Goal: Information Seeking & Learning: Learn about a topic

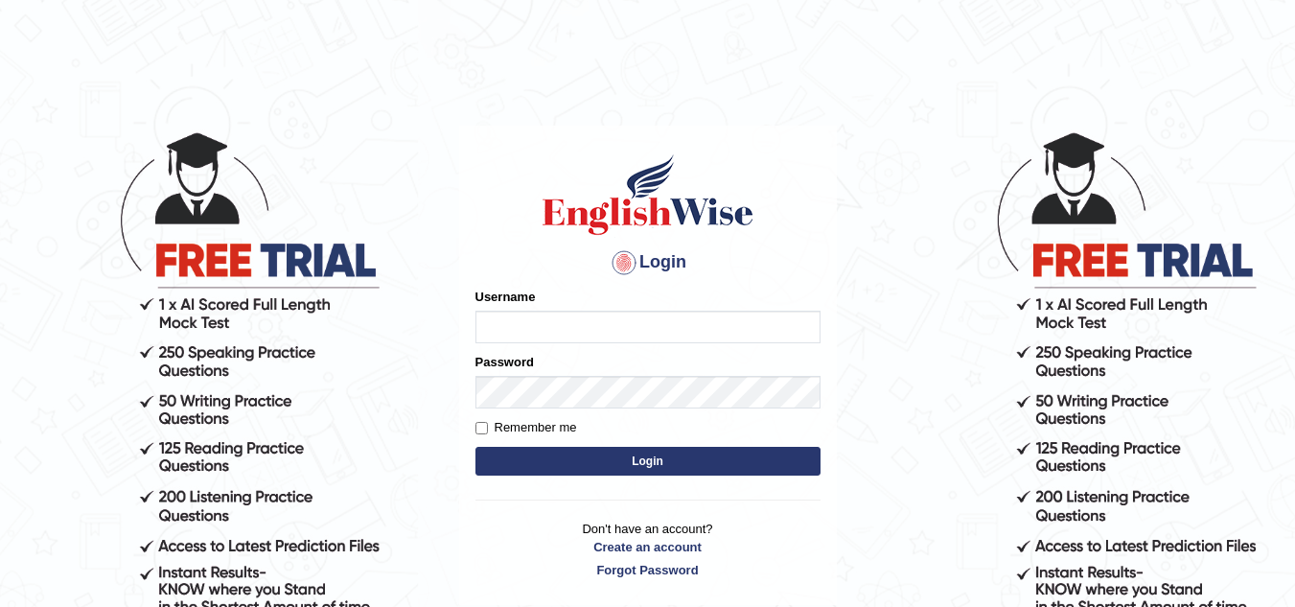
type input "[PERSON_NAME]"
click at [624, 473] on button "Login" at bounding box center [648, 461] width 345 height 29
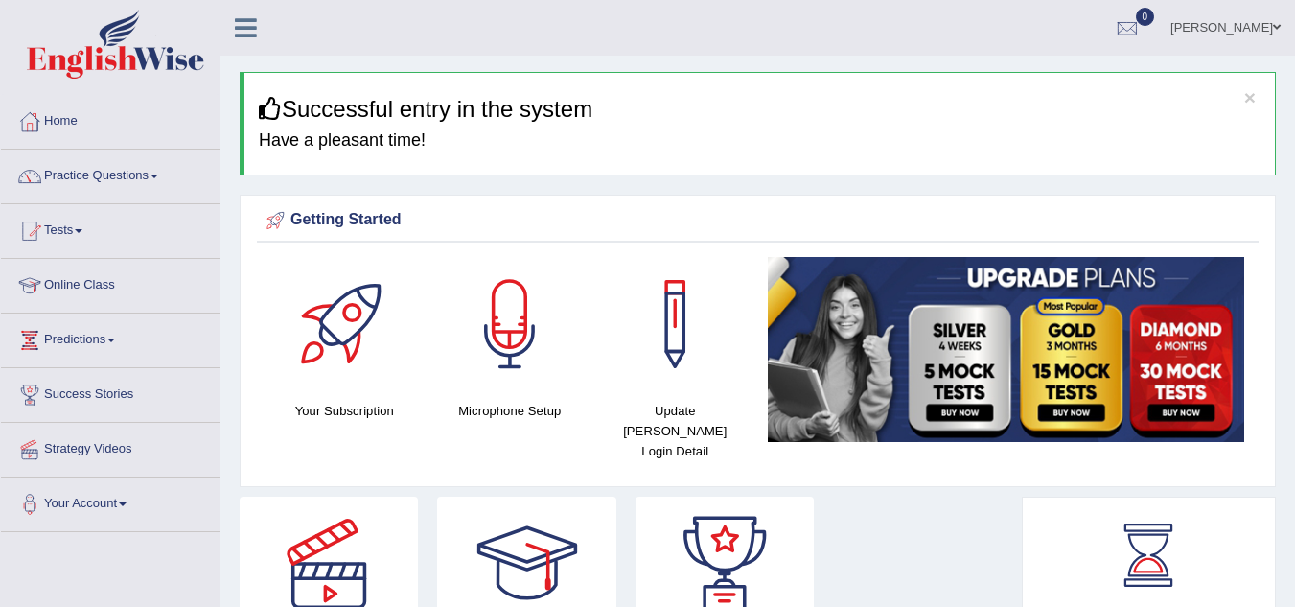
click at [110, 179] on link "Practice Questions" at bounding box center [110, 174] width 219 height 48
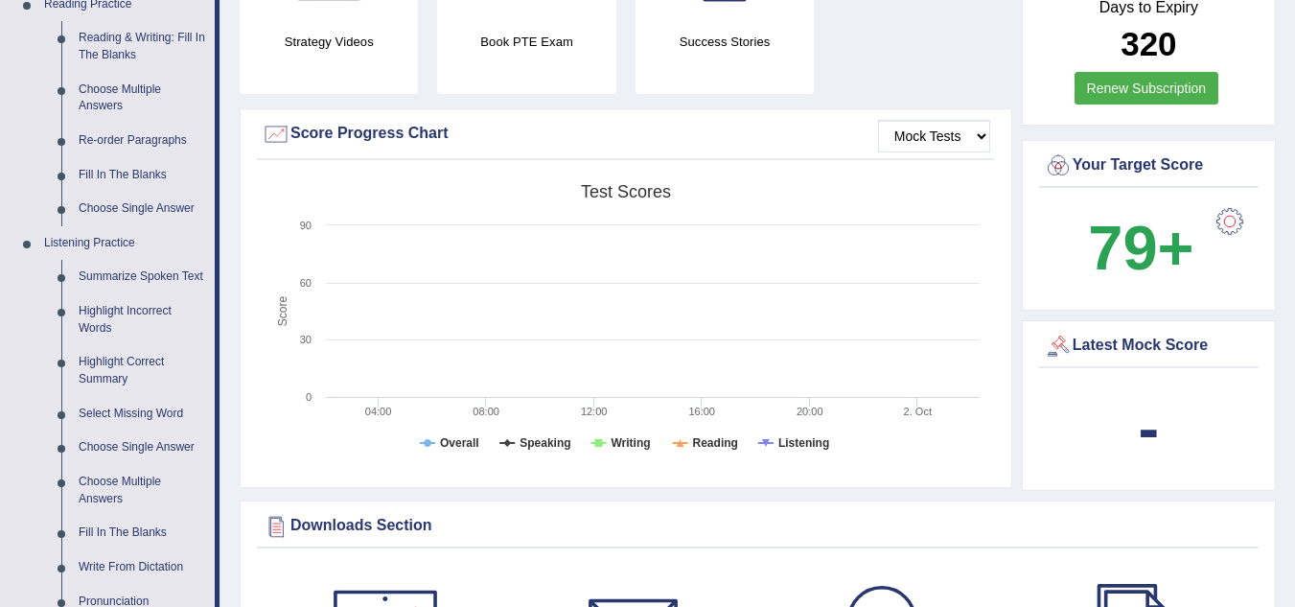
scroll to position [614, 0]
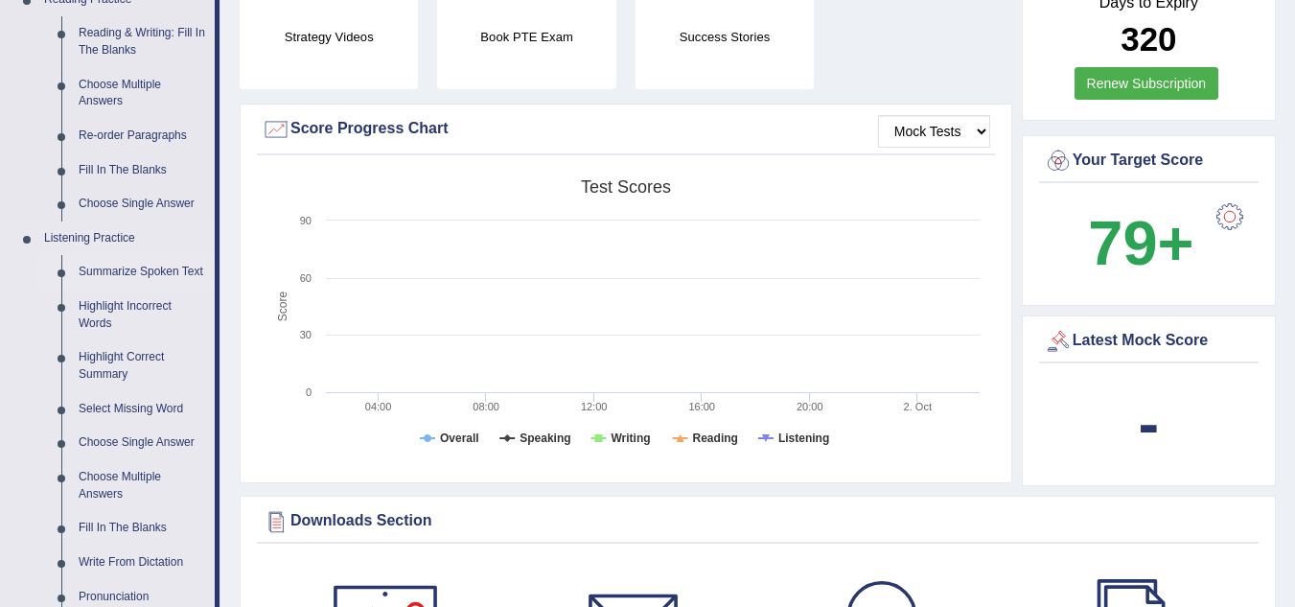
click at [134, 270] on link "Summarize Spoken Text" at bounding box center [142, 272] width 145 height 35
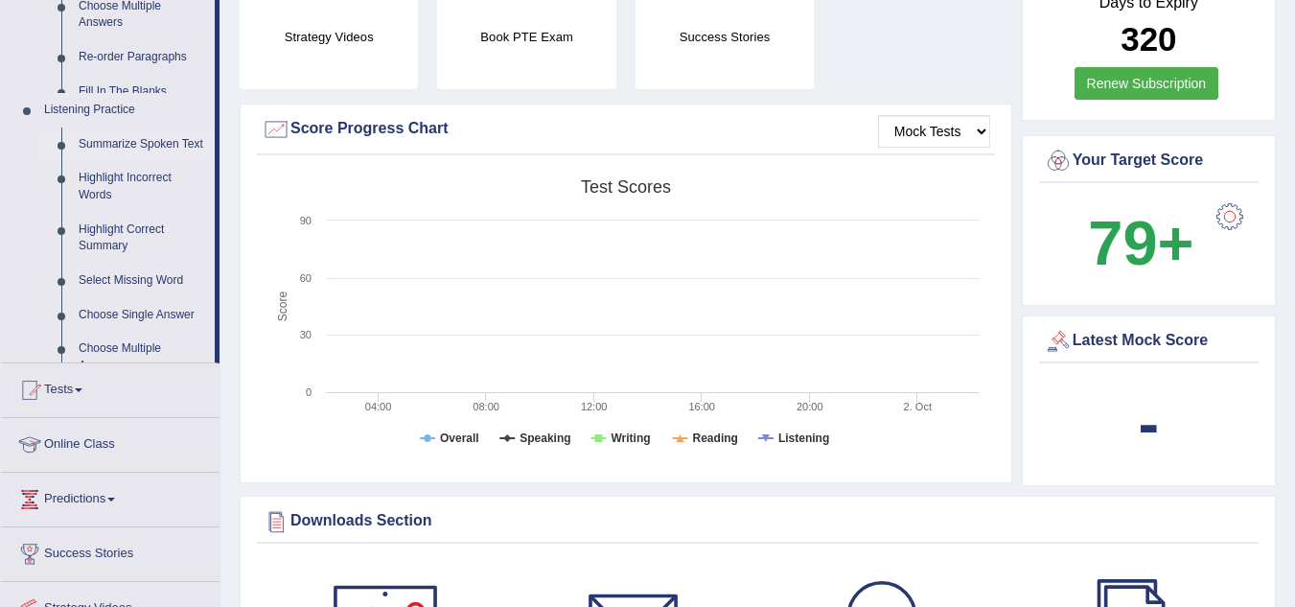
click at [134, 270] on ul "Home Practice Questions Speaking Practice Read Aloud Repeat Sentence Describe I…" at bounding box center [110, 86] width 219 height 1210
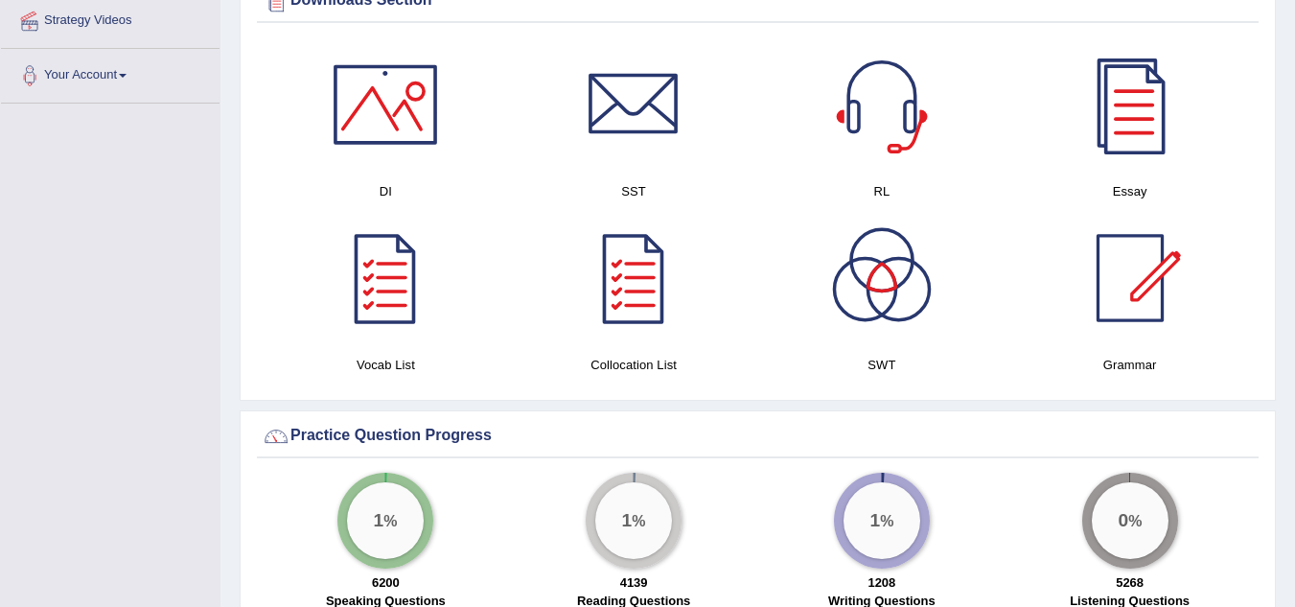
scroll to position [1208, 0]
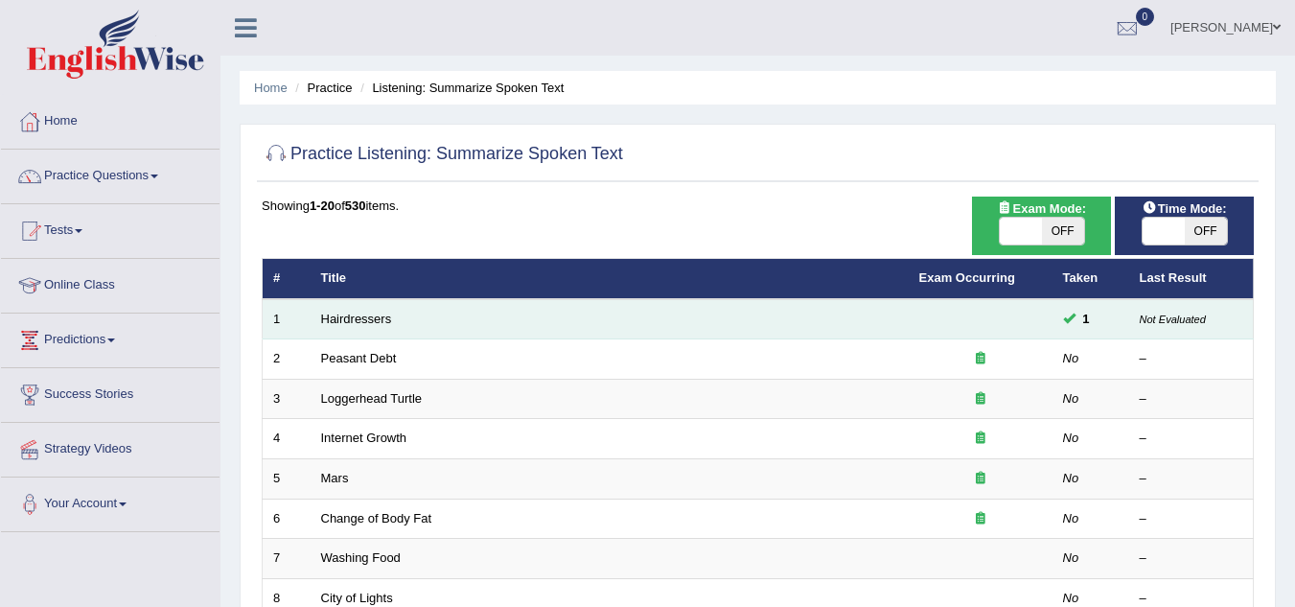
click at [659, 333] on td "Hairdressers" at bounding box center [610, 319] width 598 height 40
click at [340, 317] on link "Hairdressers" at bounding box center [356, 319] width 71 height 14
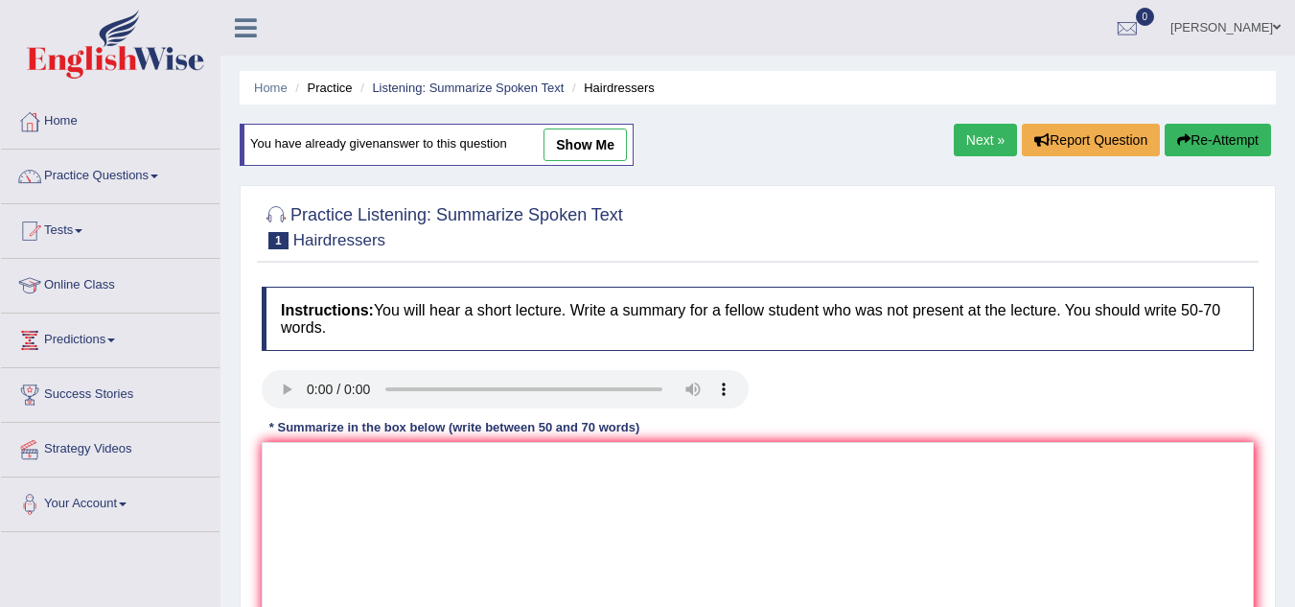
click at [572, 145] on link "show me" at bounding box center [585, 144] width 83 height 33
type textarea "The speaker provided a comprehensive overview of hairdressing profession, highl…"
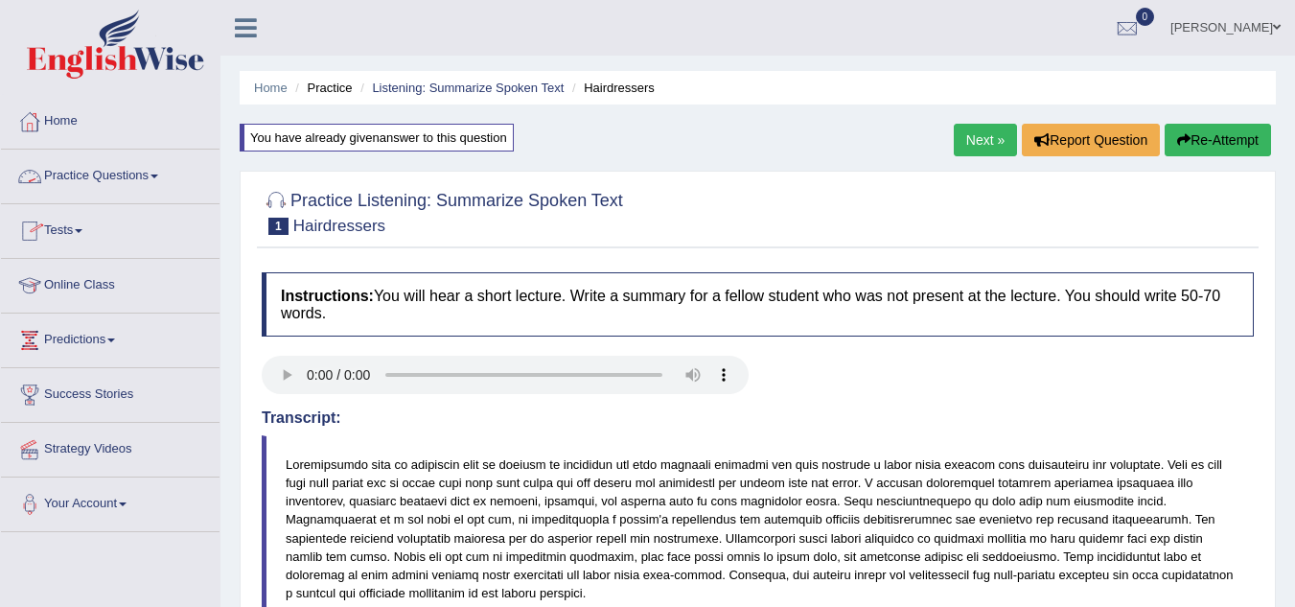
click at [130, 175] on link "Practice Questions" at bounding box center [110, 174] width 219 height 48
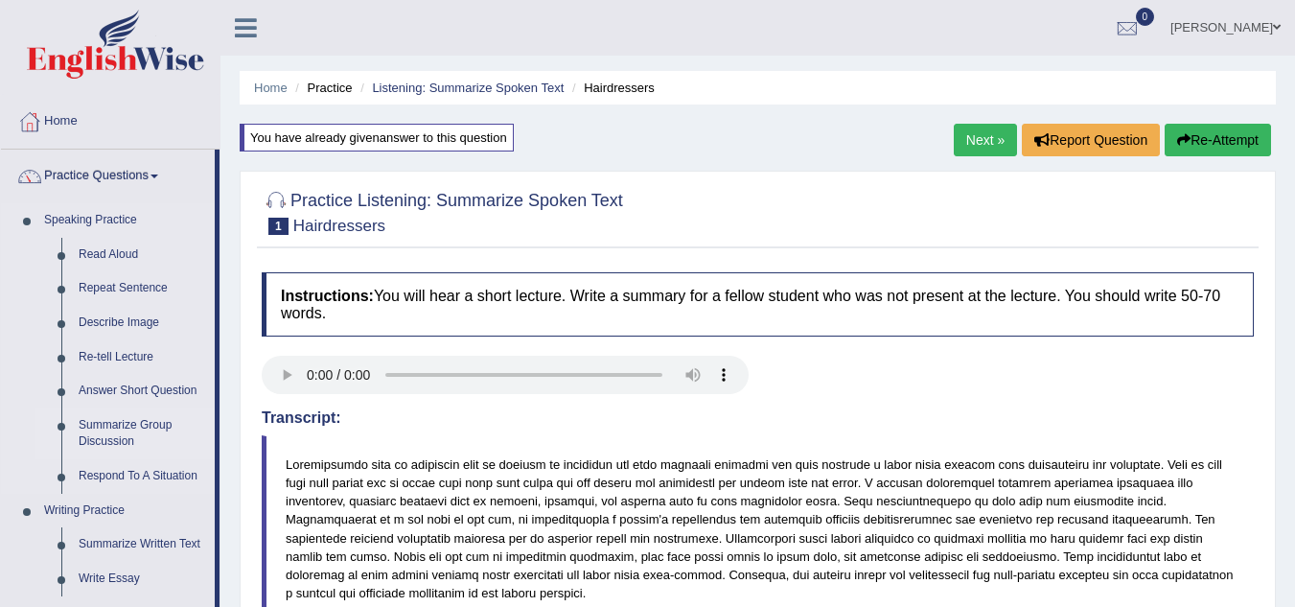
click at [142, 430] on link "Summarize Group Discussion" at bounding box center [142, 433] width 145 height 51
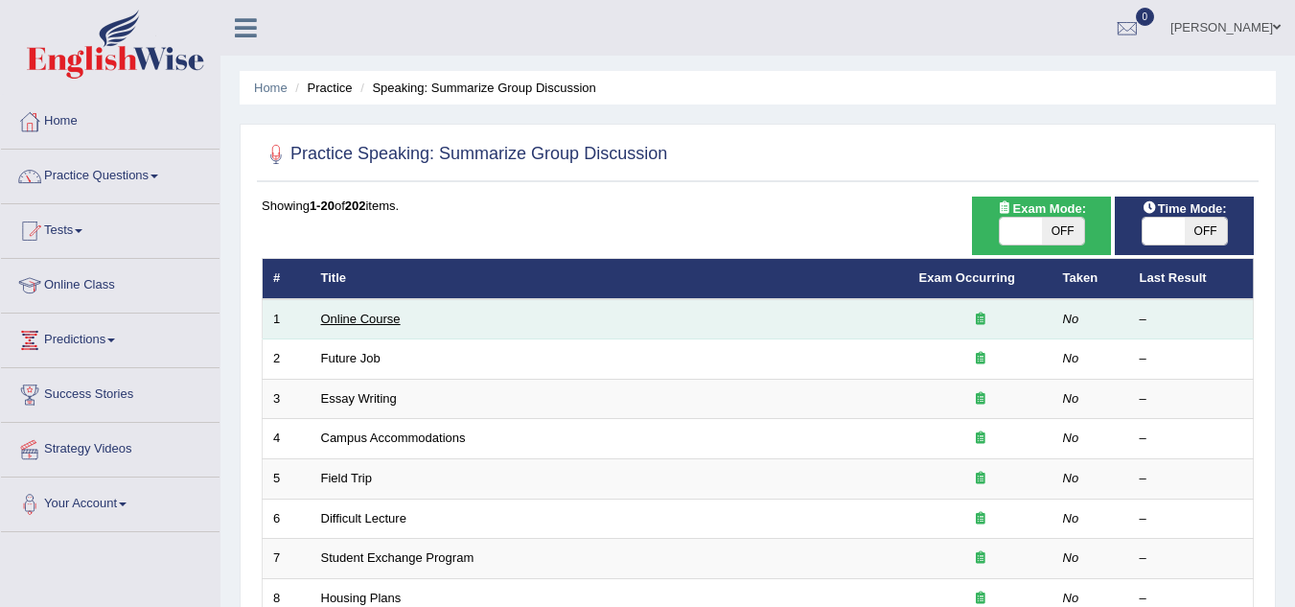
click at [354, 322] on link "Online Course" at bounding box center [361, 319] width 80 height 14
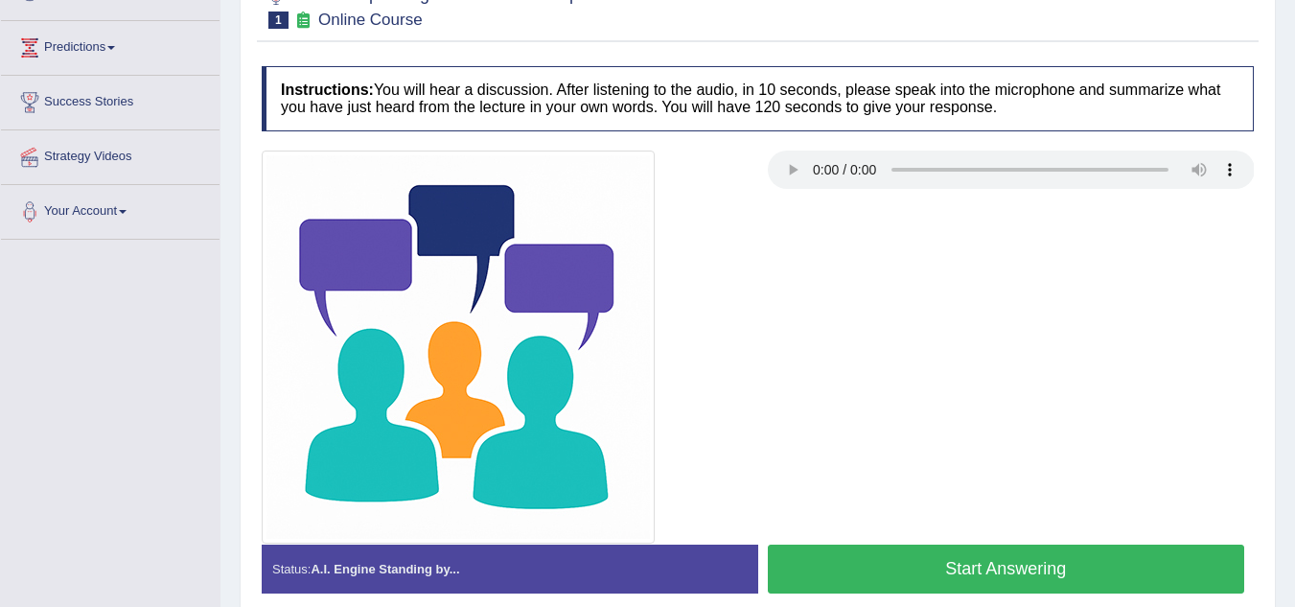
scroll to position [400, 0]
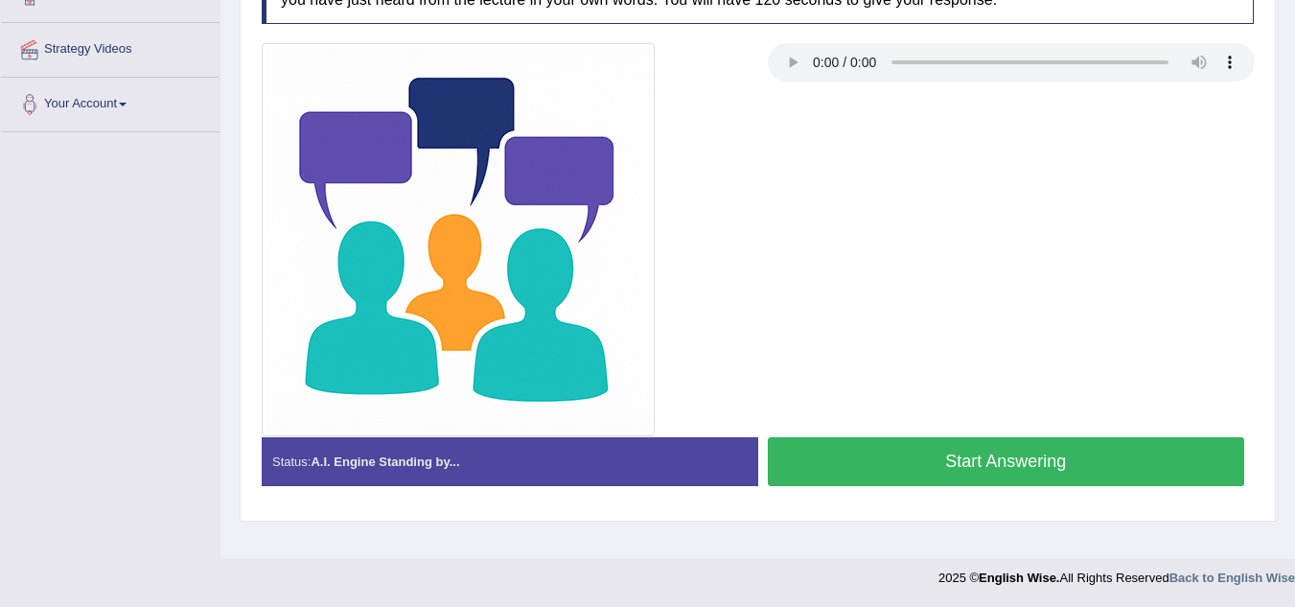
click at [965, 462] on button "Start Answering" at bounding box center [1006, 461] width 477 height 49
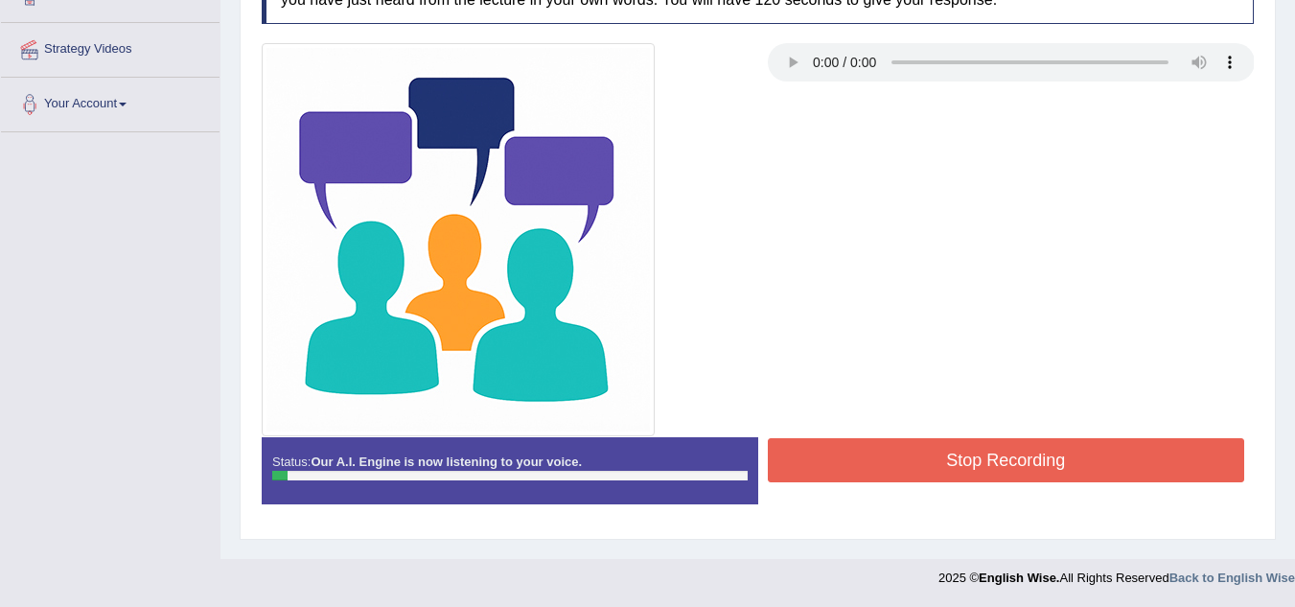
click at [965, 462] on button "Stop Recording" at bounding box center [1006, 460] width 477 height 44
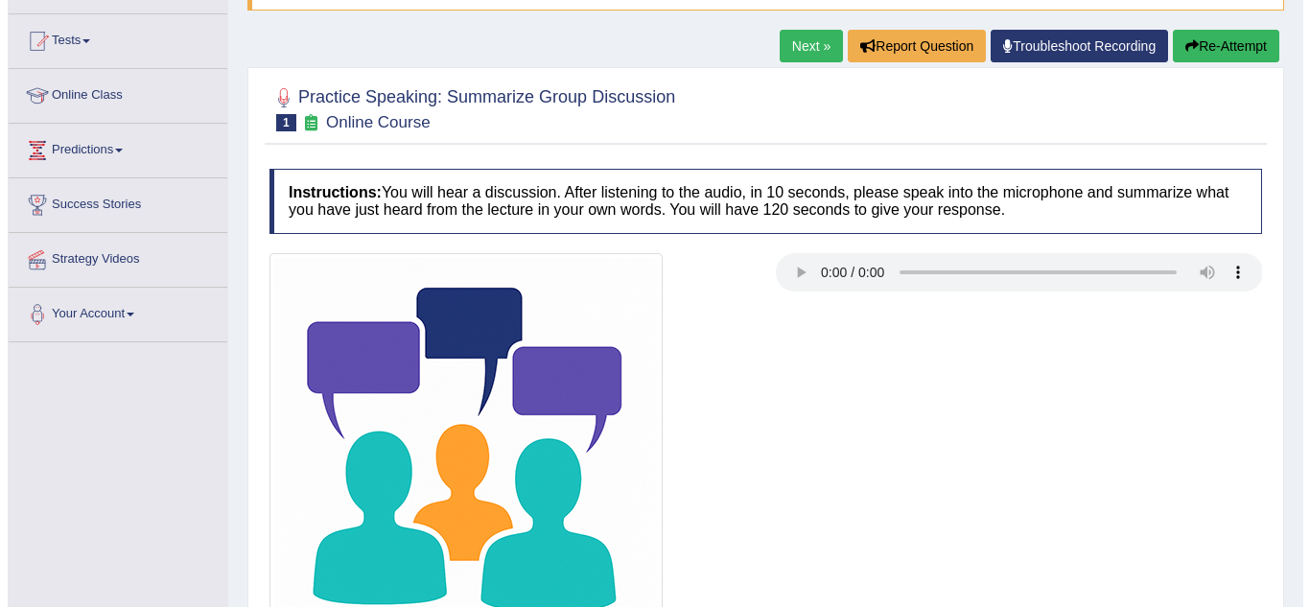
scroll to position [0, 0]
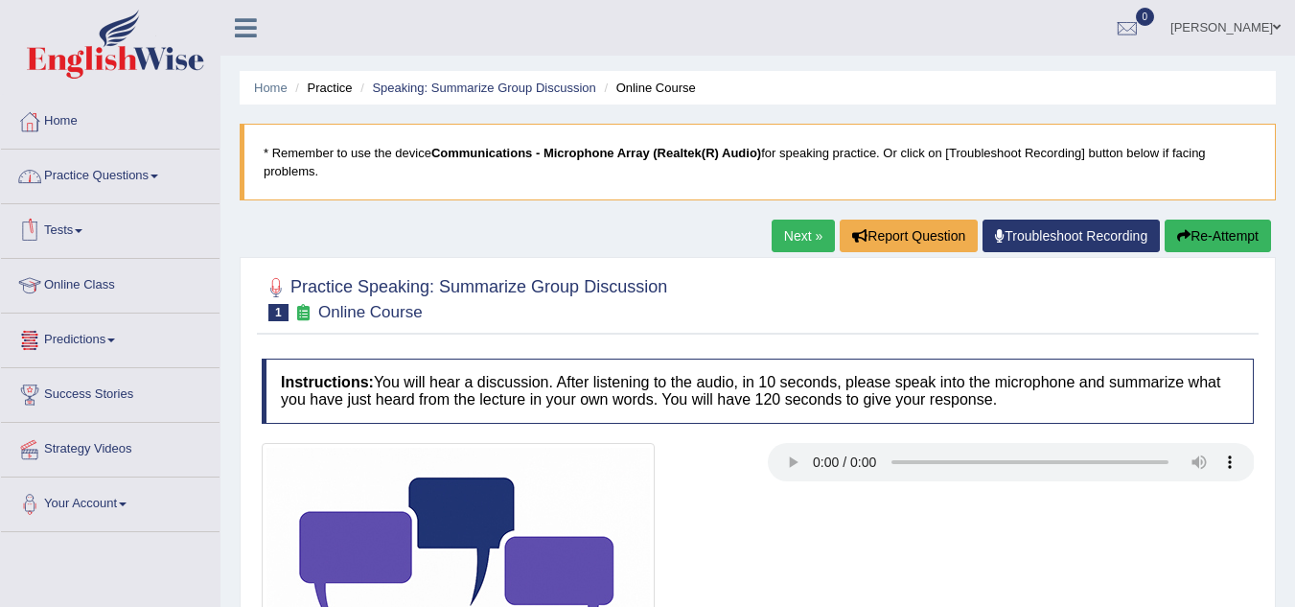
click at [122, 173] on link "Practice Questions" at bounding box center [110, 174] width 219 height 48
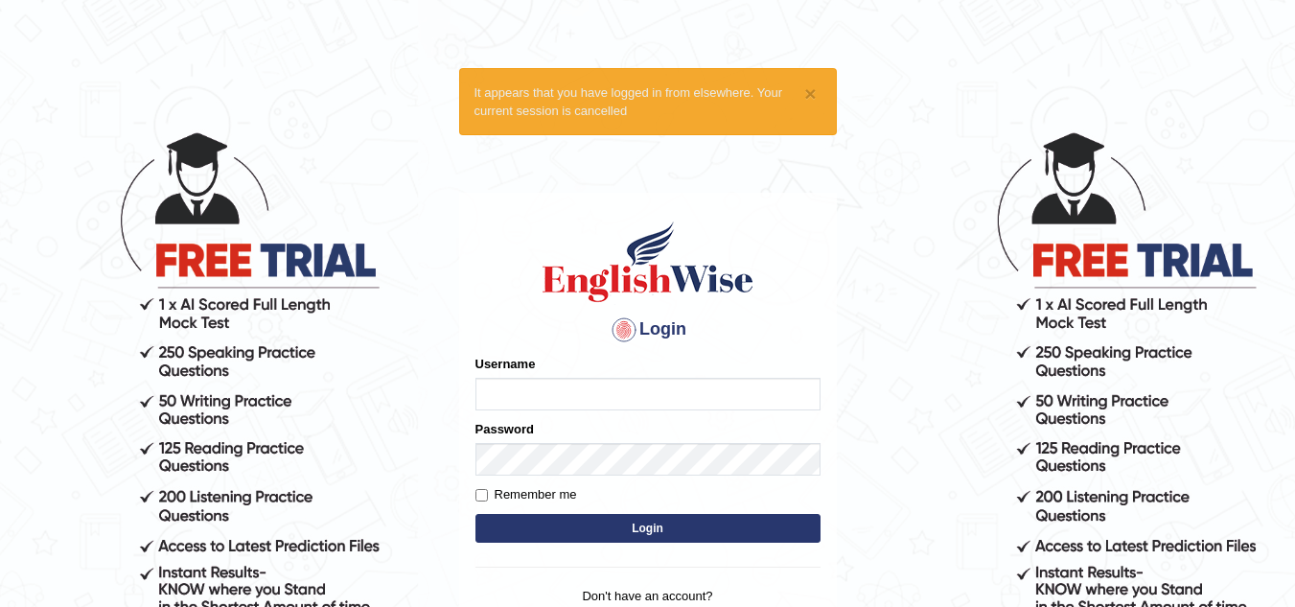
type input "modupe"
click at [651, 530] on button "Login" at bounding box center [648, 528] width 345 height 29
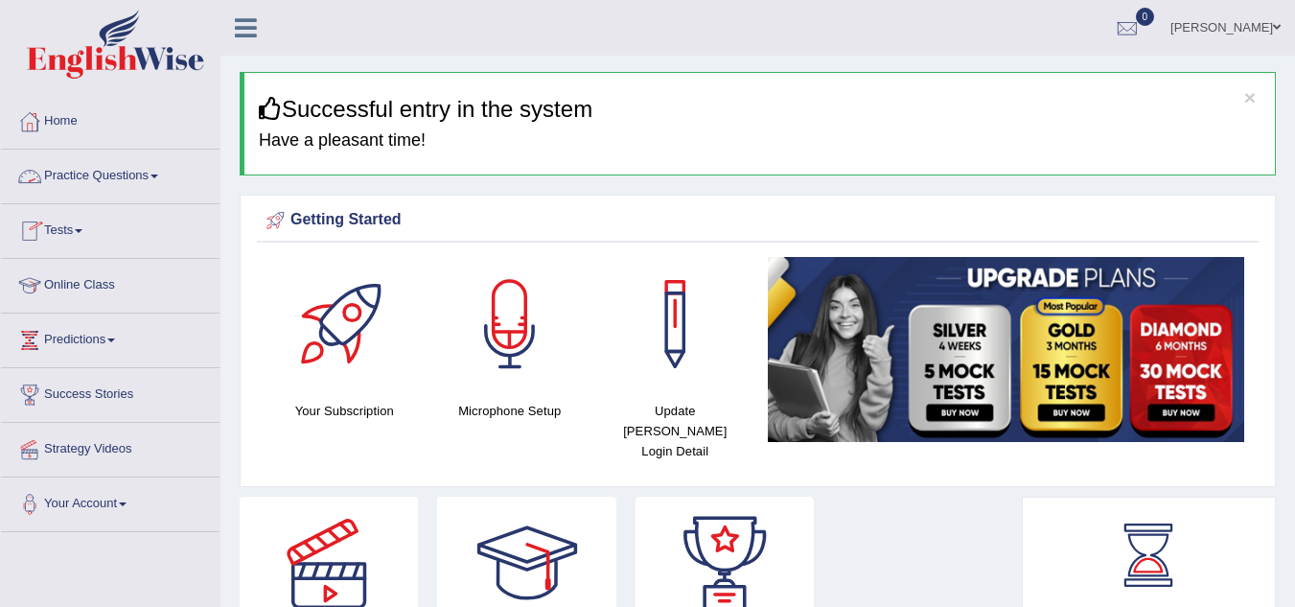
click at [131, 168] on link "Practice Questions" at bounding box center [110, 174] width 219 height 48
click at [159, 174] on link "Practice Questions" at bounding box center [110, 174] width 219 height 48
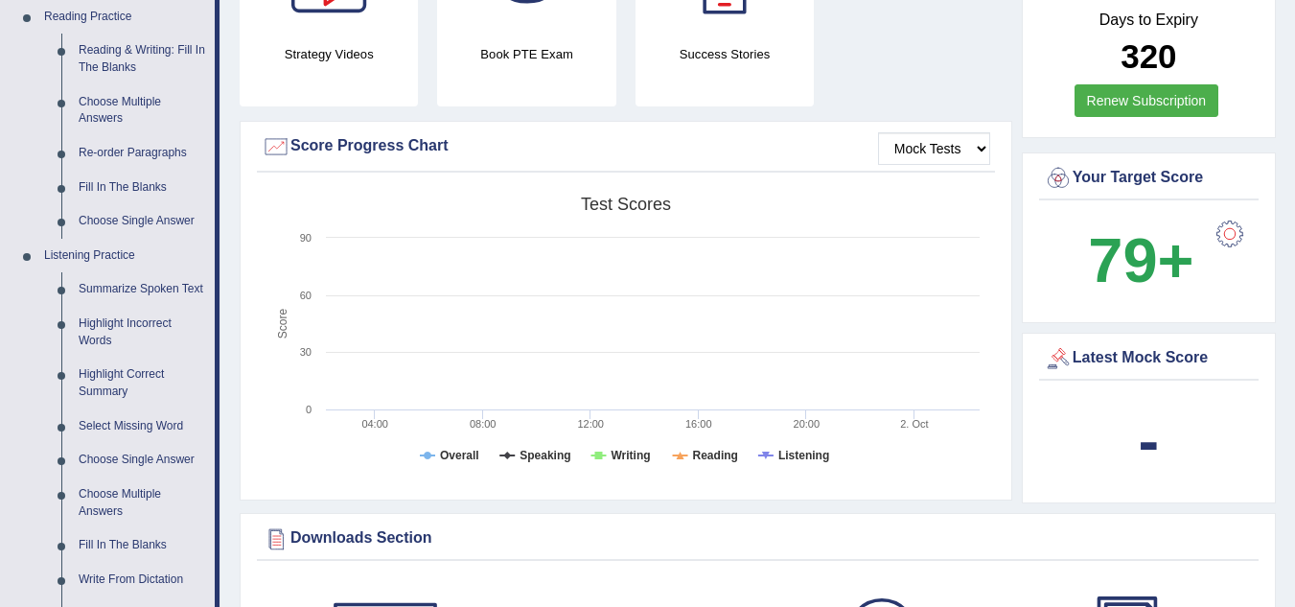
scroll to position [614, 0]
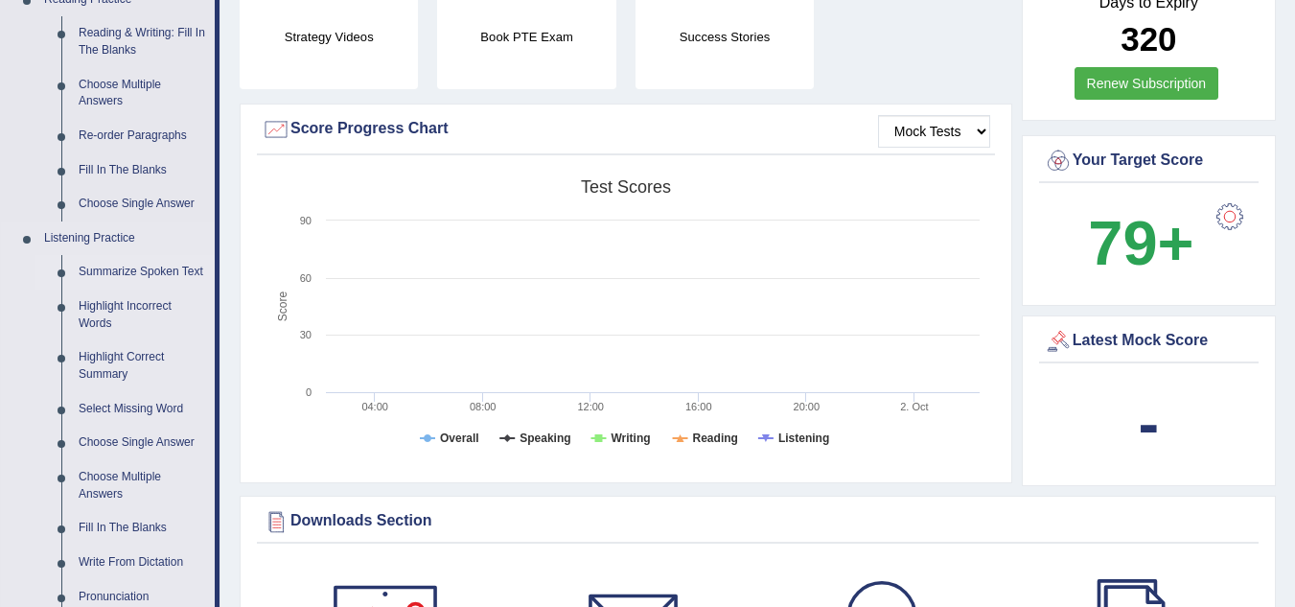
click at [138, 268] on link "Summarize Spoken Text" at bounding box center [142, 272] width 145 height 35
click at [138, 268] on ul "Summarize Spoken Text Highlight Incorrect Words Highlight Correct Summary Selec…" at bounding box center [124, 434] width 179 height 359
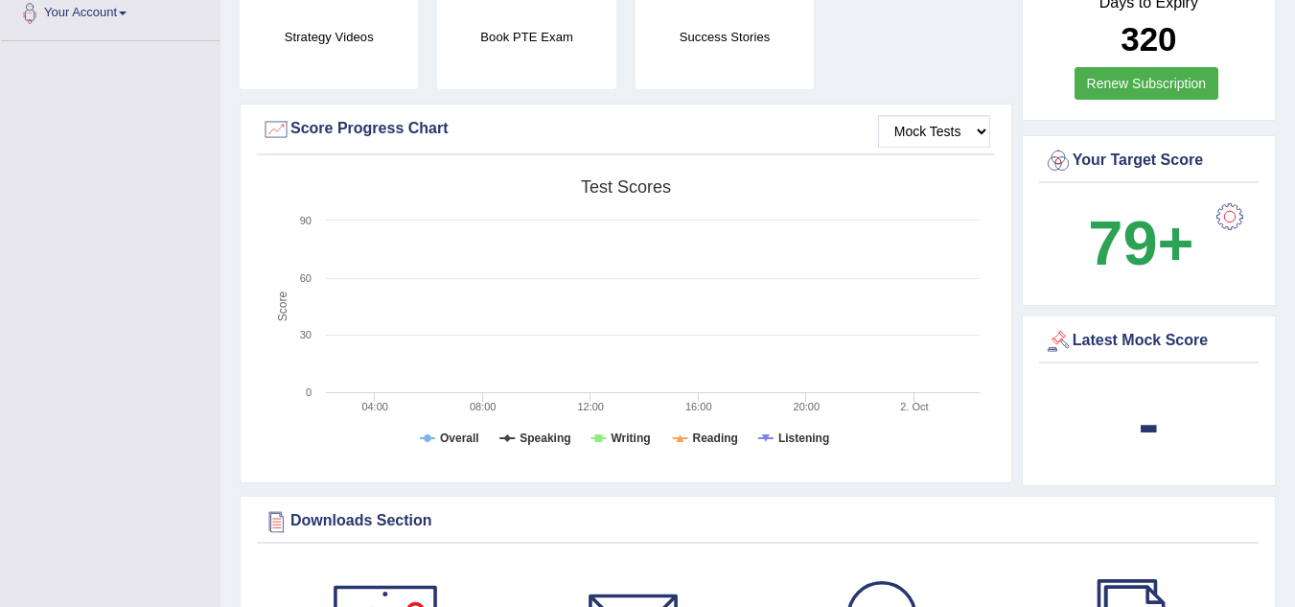
scroll to position [760, 0]
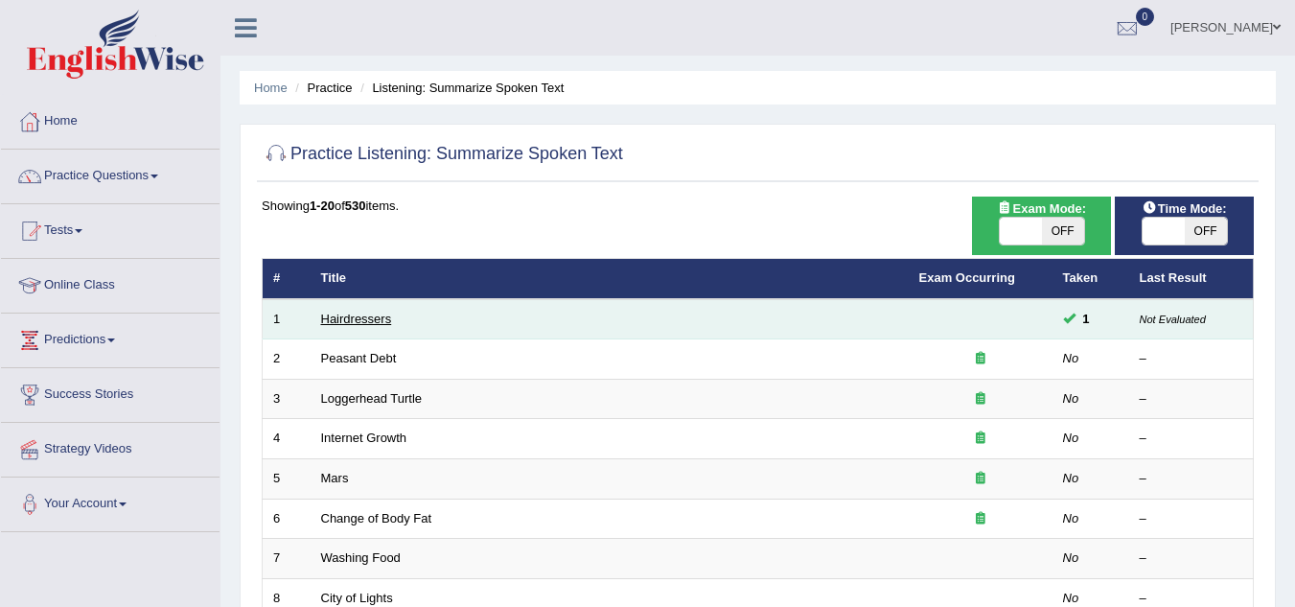
click at [362, 317] on link "Hairdressers" at bounding box center [356, 319] width 71 height 14
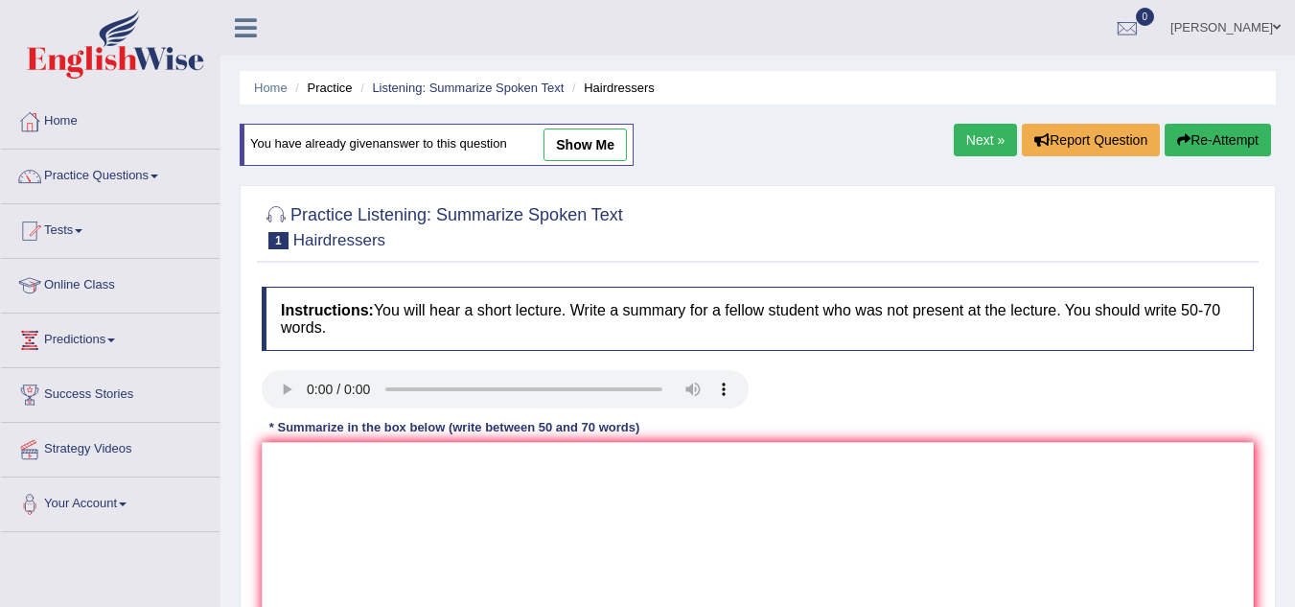
click at [155, 169] on link "Practice Questions" at bounding box center [110, 174] width 219 height 48
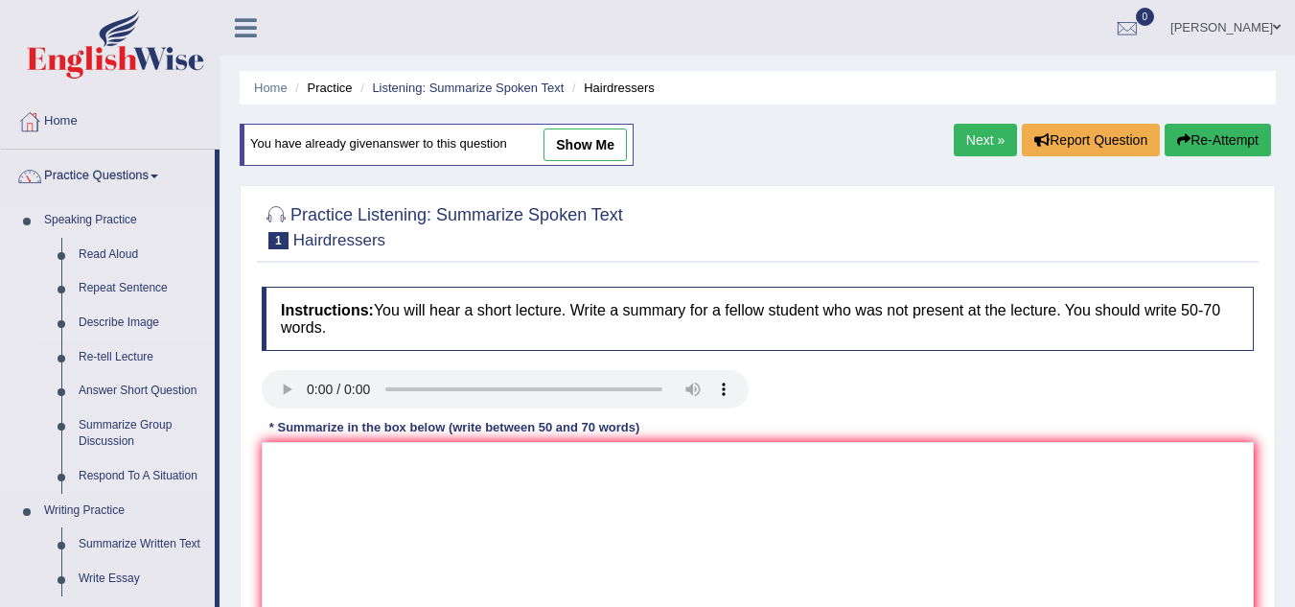
click at [132, 323] on link "Describe Image" at bounding box center [142, 323] width 145 height 35
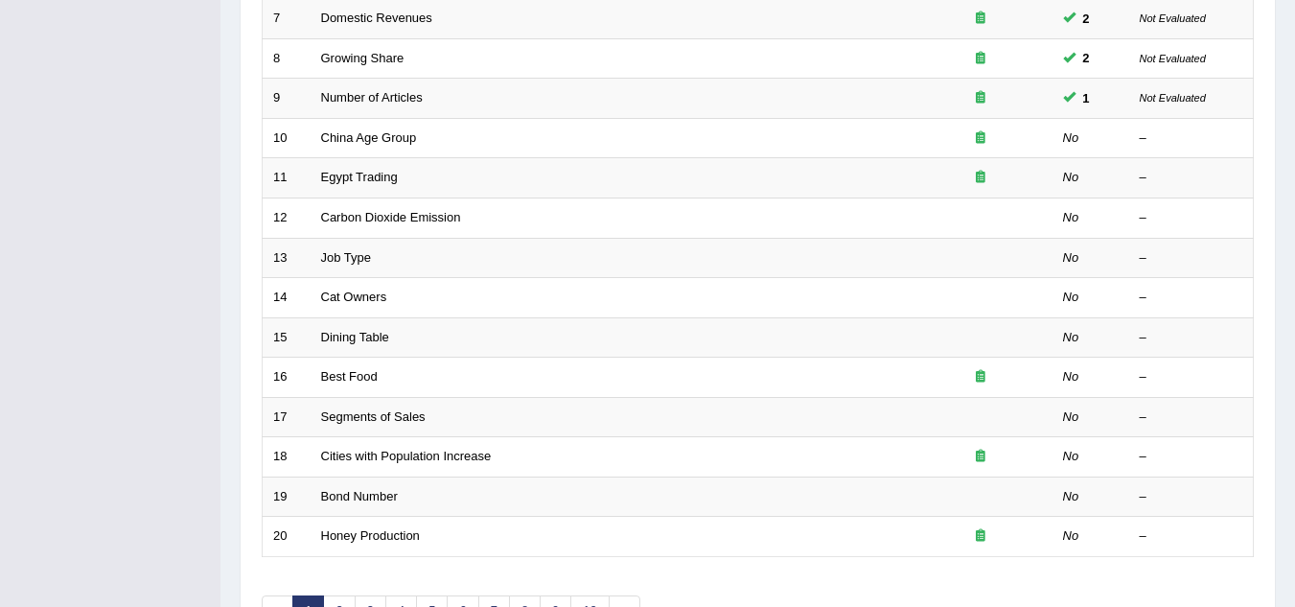
scroll to position [575, 0]
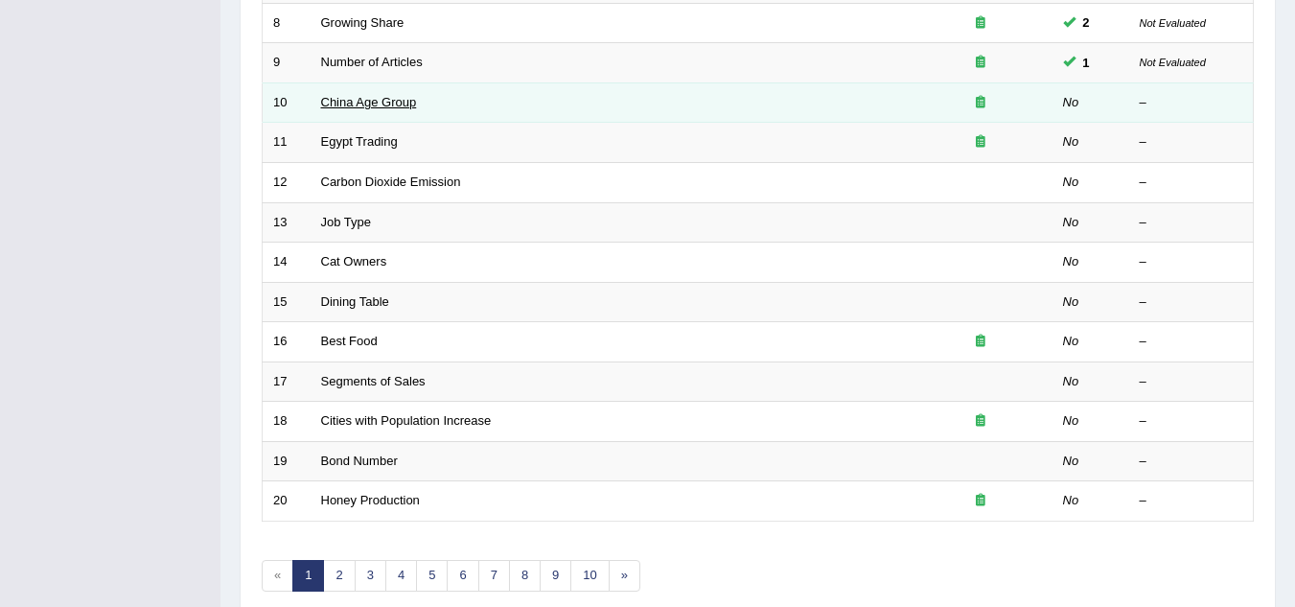
click at [378, 102] on link "China Age Group" at bounding box center [369, 102] width 96 height 14
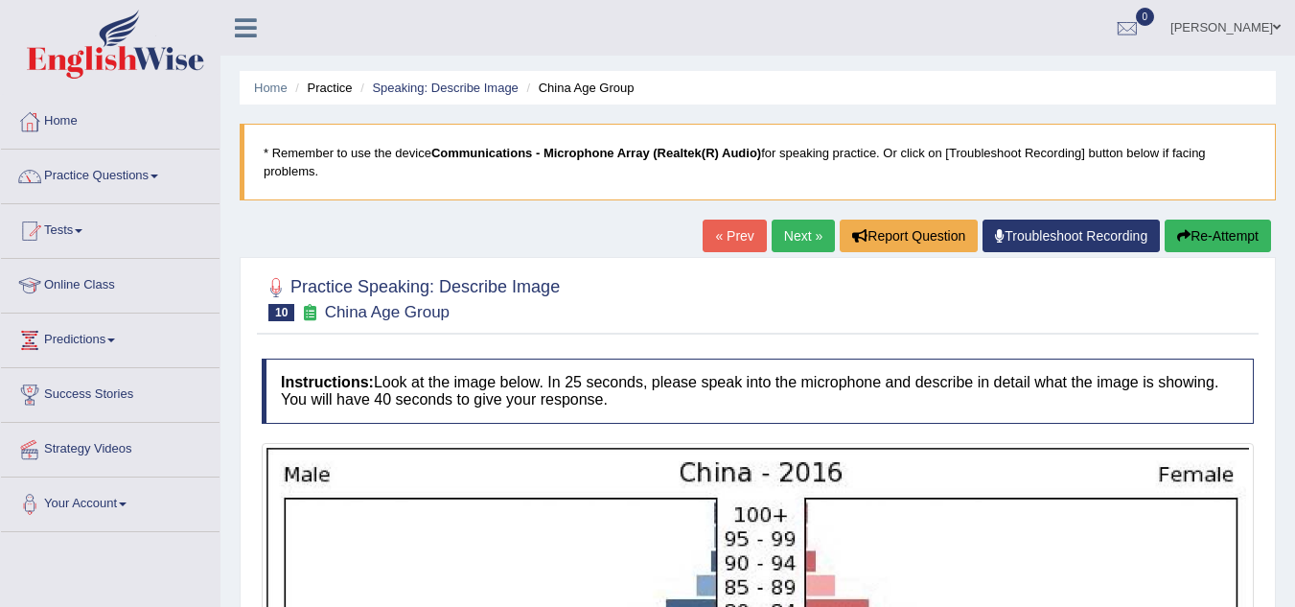
click at [791, 232] on link "Next »" at bounding box center [803, 236] width 63 height 33
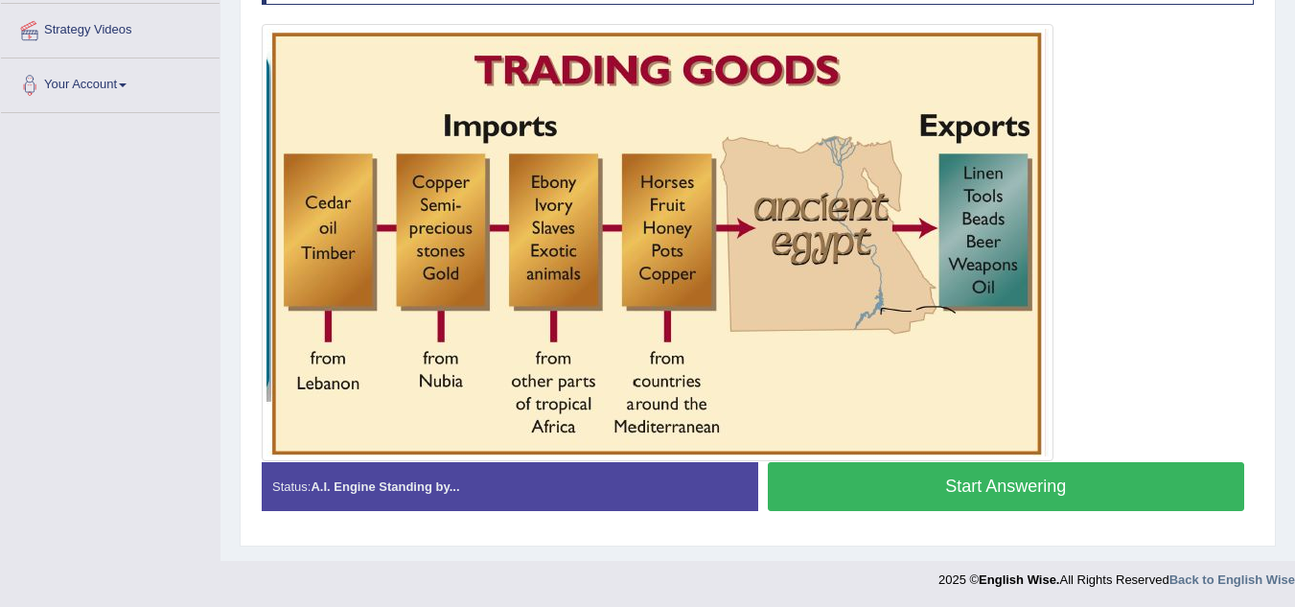
scroll to position [421, 0]
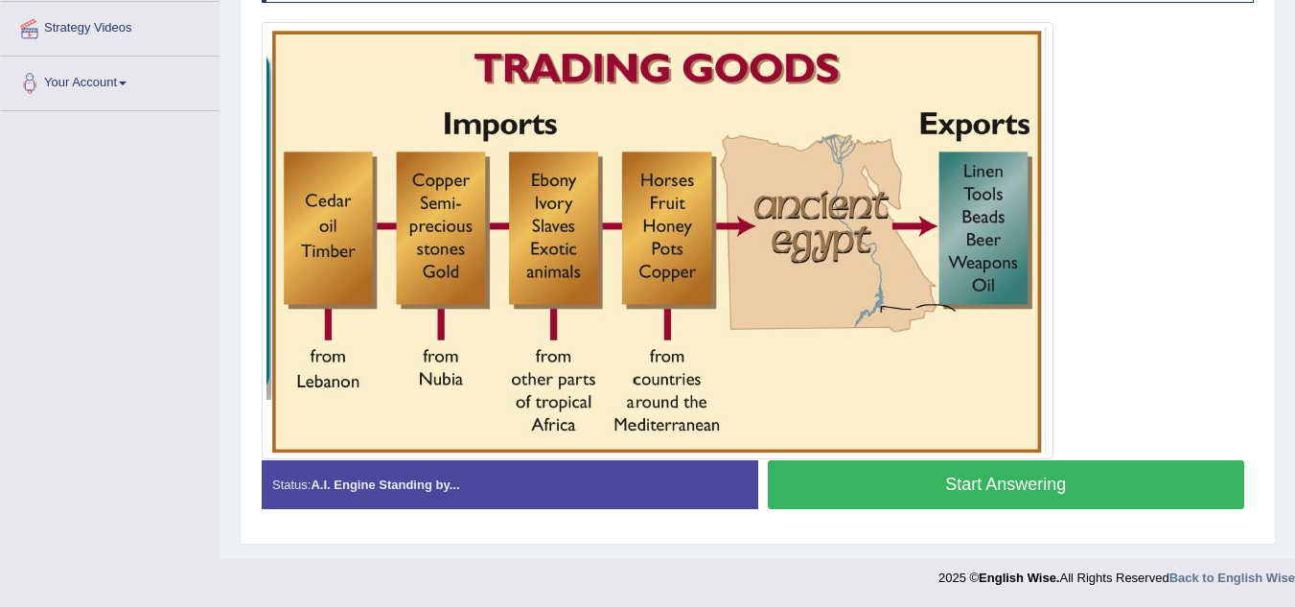
click at [1027, 484] on button "Start Answering" at bounding box center [1006, 484] width 477 height 49
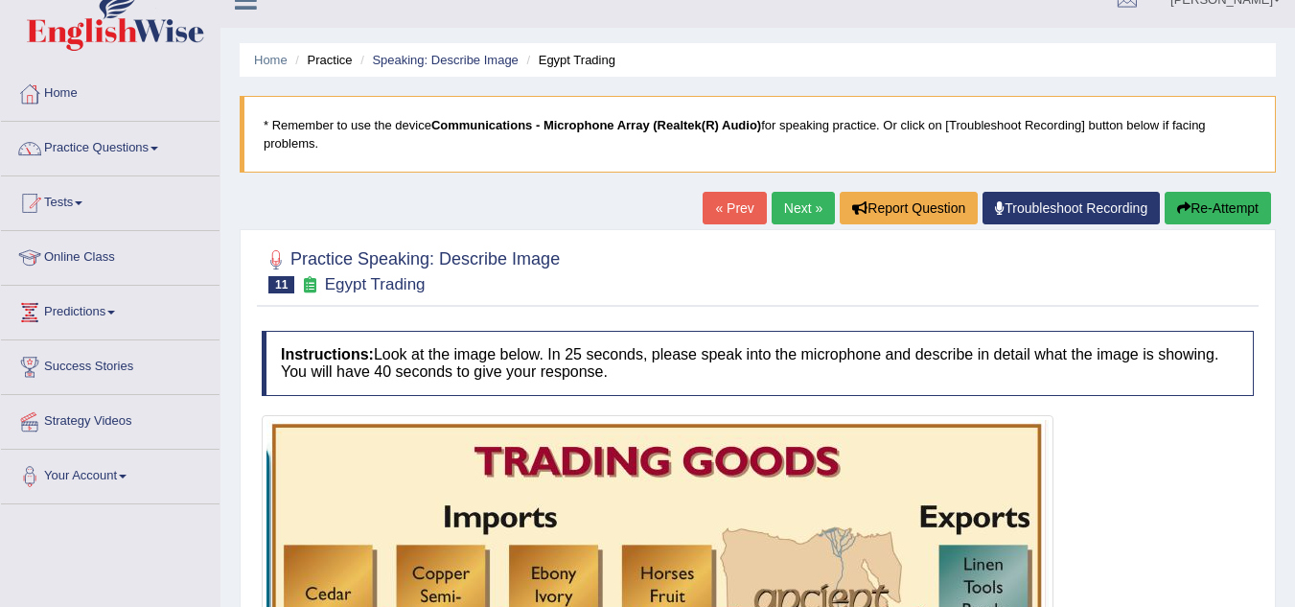
scroll to position [0, 0]
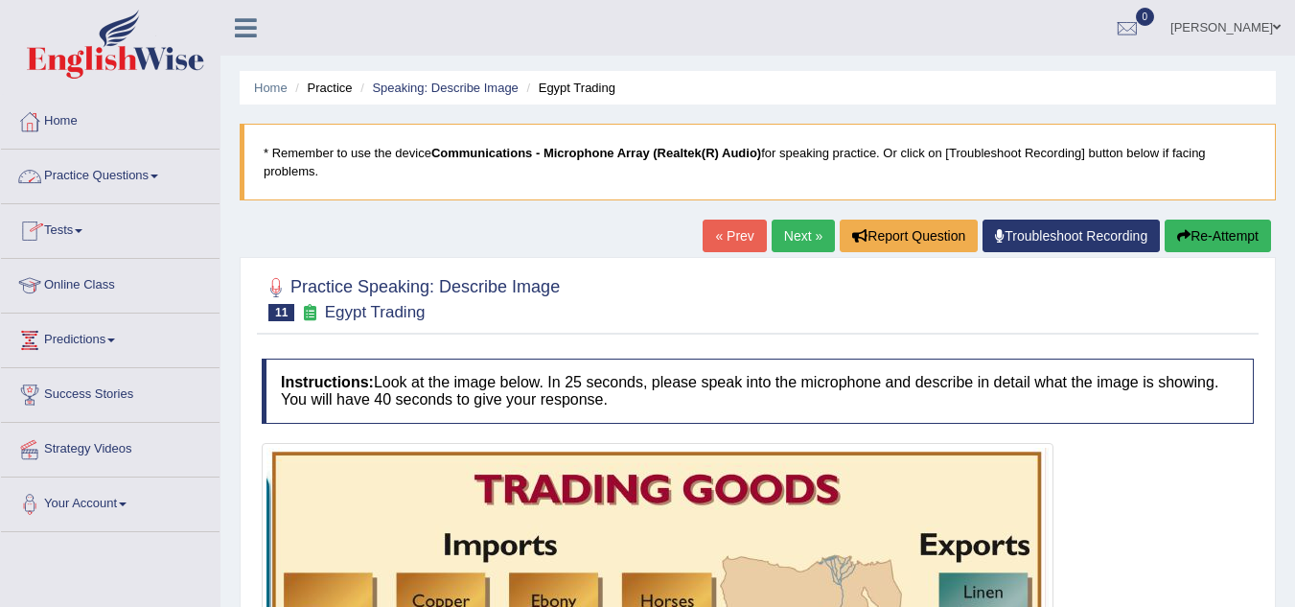
click at [152, 174] on link "Practice Questions" at bounding box center [110, 174] width 219 height 48
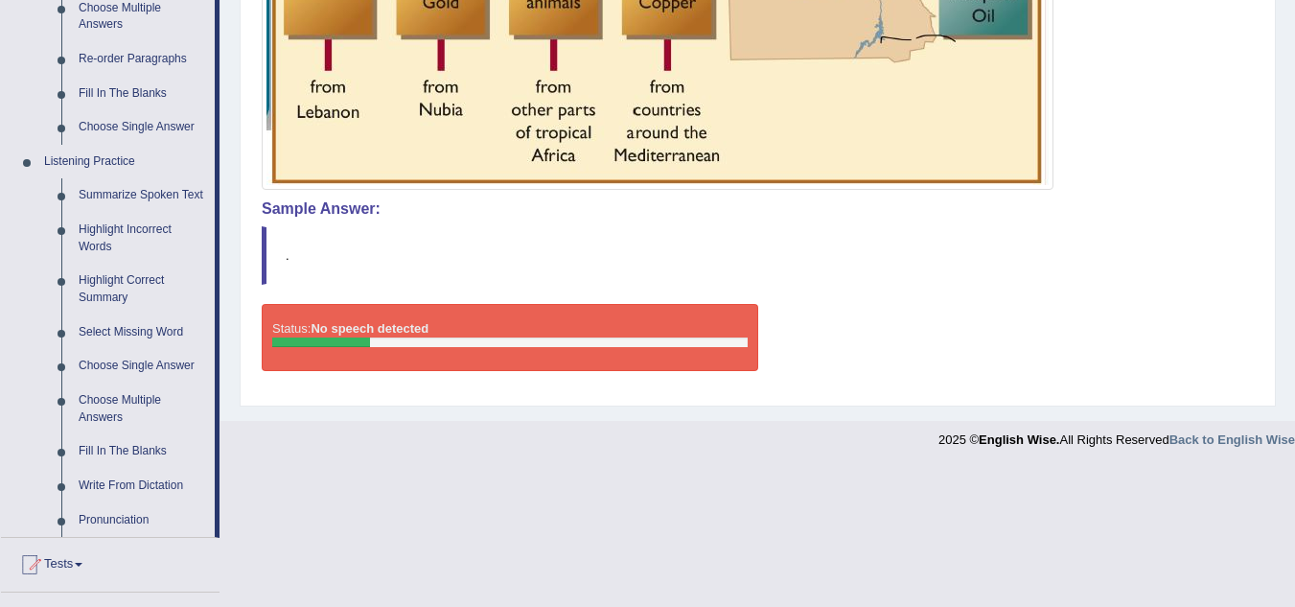
scroll to position [767, 0]
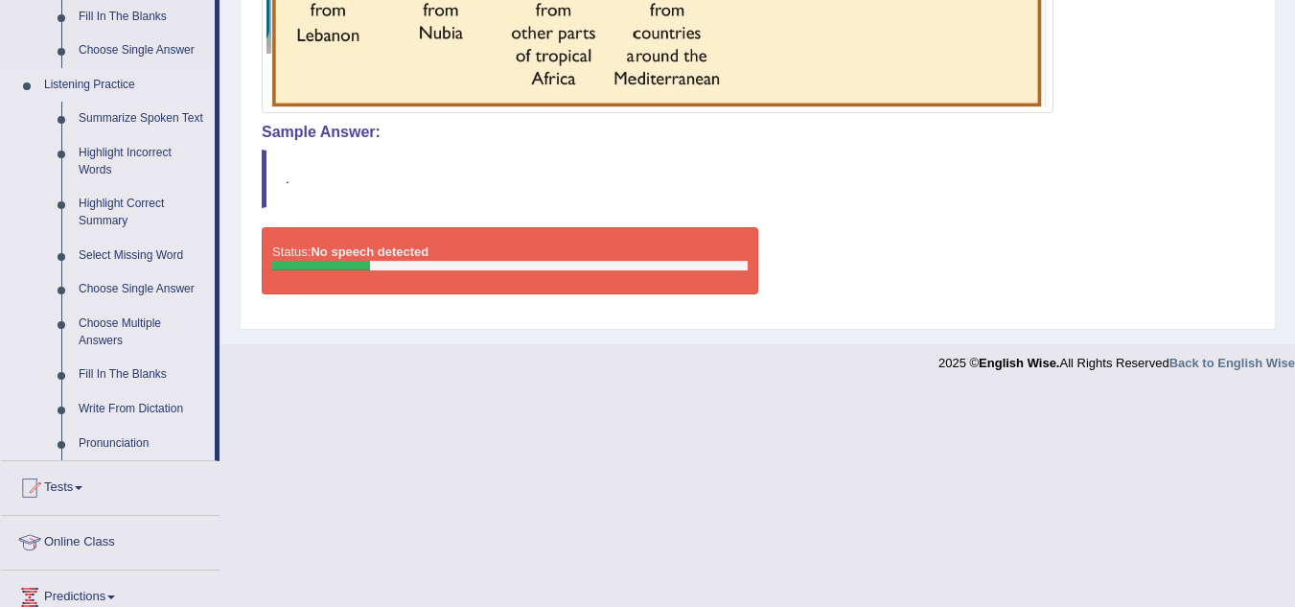
click at [108, 122] on link "Summarize Spoken Text" at bounding box center [142, 119] width 145 height 35
